Goal: Task Accomplishment & Management: Manage account settings

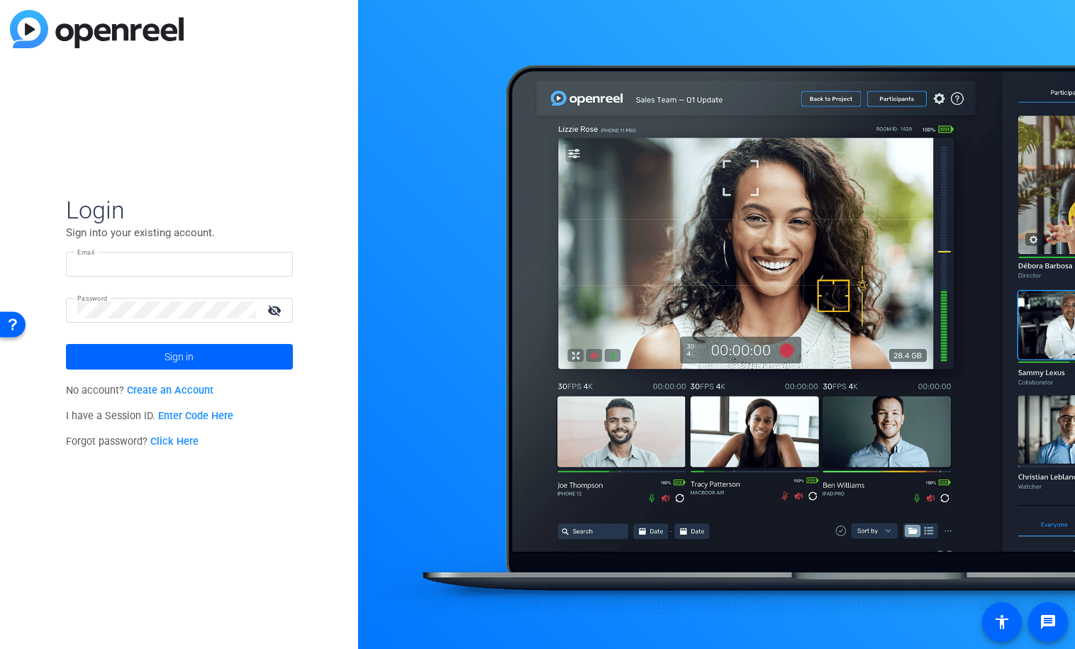
type input "[EMAIL_ADDRESS][DOMAIN_NAME]"
click at [276, 309] on mat-icon "visibility_off" at bounding box center [276, 310] width 34 height 21
click at [201, 298] on div at bounding box center [166, 310] width 179 height 25
click at [888, 39] on div at bounding box center [716, 324] width 717 height 649
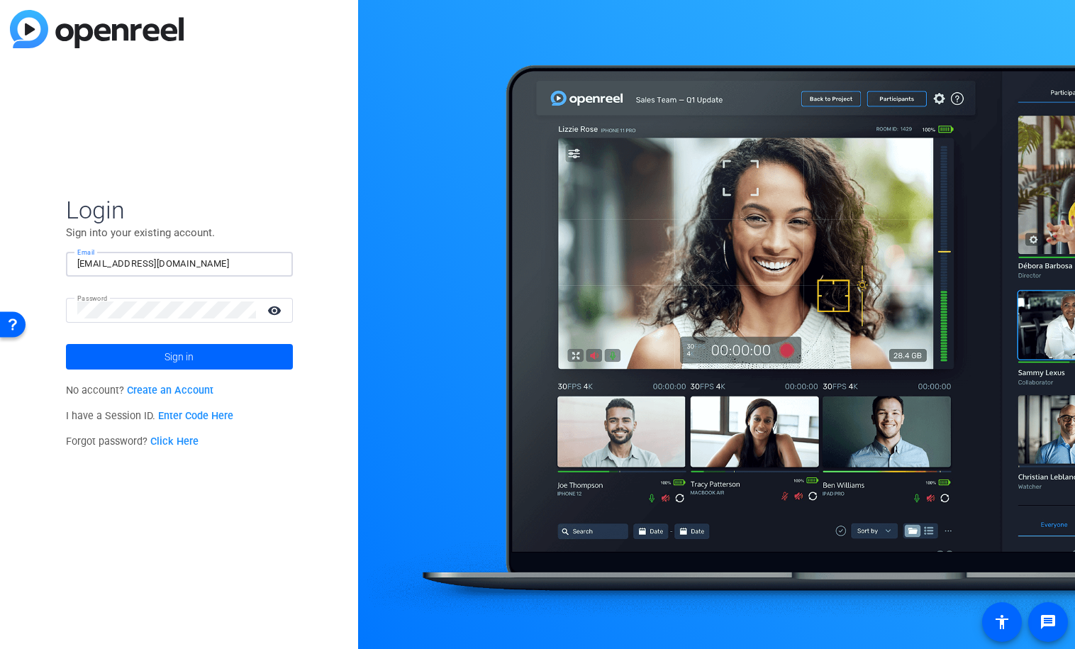
click at [213, 263] on input "[EMAIL_ADDRESS][DOMAIN_NAME]" at bounding box center [179, 263] width 204 height 17
